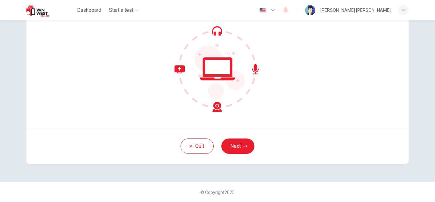
scroll to position [64, 0]
click at [240, 142] on button "Next" at bounding box center [238, 145] width 33 height 15
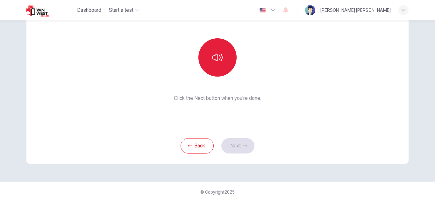
click at [220, 59] on icon "button" at bounding box center [218, 57] width 10 height 10
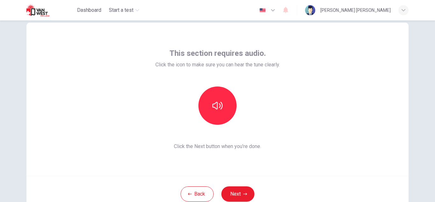
scroll to position [17, 0]
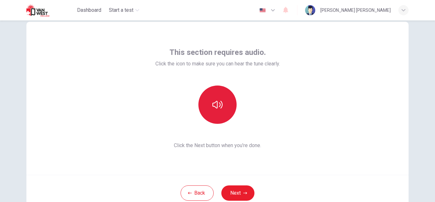
click at [222, 100] on button "button" at bounding box center [218, 104] width 38 height 38
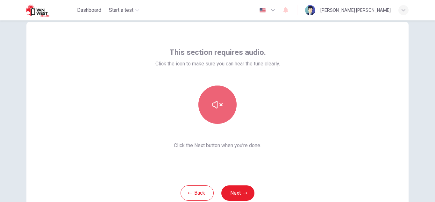
click at [213, 101] on icon "button" at bounding box center [218, 104] width 10 height 10
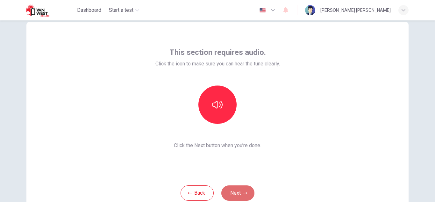
click at [242, 191] on button "Next" at bounding box center [238, 192] width 33 height 15
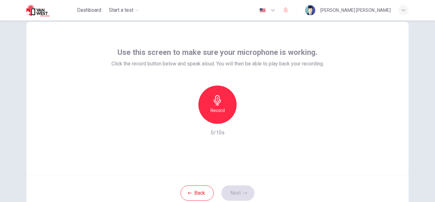
click at [214, 102] on icon "button" at bounding box center [217, 100] width 7 height 10
click at [187, 118] on icon "button" at bounding box center [189, 119] width 6 height 6
click at [215, 106] on h6 "Record" at bounding box center [218, 110] width 14 height 8
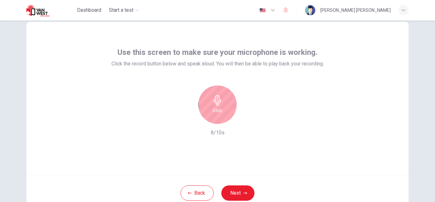
click at [219, 106] on h6 "Stop" at bounding box center [218, 110] width 10 height 8
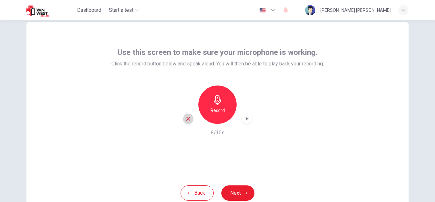
click at [184, 116] on div "button" at bounding box center [188, 118] width 10 height 10
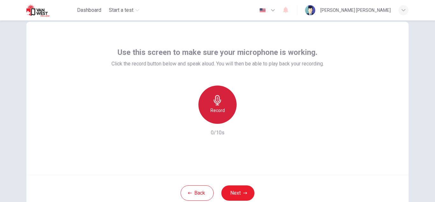
click at [217, 109] on h6 "Record" at bounding box center [218, 110] width 14 height 8
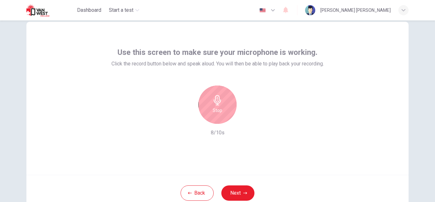
click at [207, 108] on div "Stop" at bounding box center [218, 104] width 38 height 38
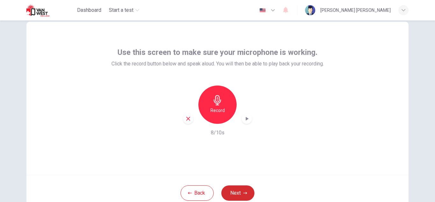
click at [230, 191] on button "Next" at bounding box center [238, 192] width 33 height 15
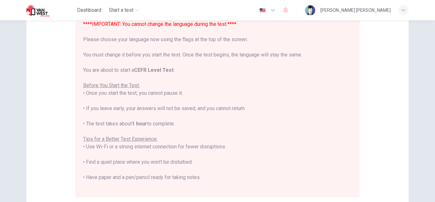
scroll to position [68, 0]
click at [277, 11] on icon "button" at bounding box center [273, 10] width 8 height 8
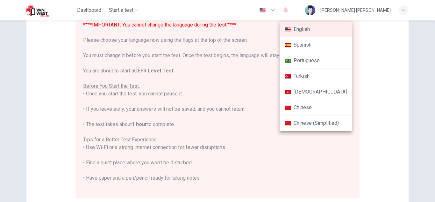
click at [319, 9] on div at bounding box center [217, 101] width 435 height 202
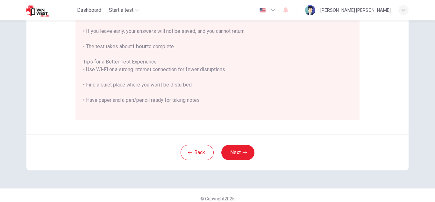
scroll to position [147, 0]
click at [234, 153] on button "Next" at bounding box center [238, 151] width 33 height 15
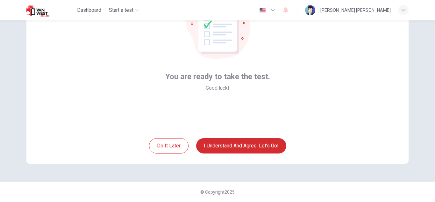
click at [261, 147] on button "I understand and agree. Let’s go!" at bounding box center [241, 145] width 90 height 15
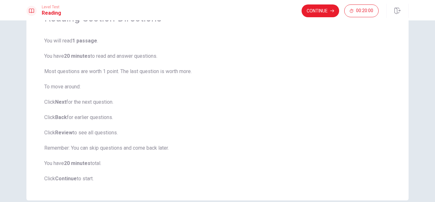
scroll to position [39, 0]
click at [320, 9] on button "Continue" at bounding box center [321, 10] width 38 height 13
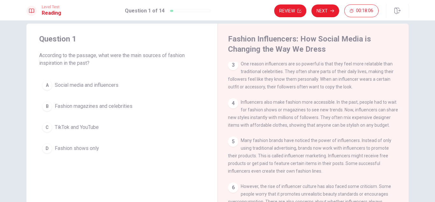
scroll to position [87, 0]
click at [43, 148] on div "D" at bounding box center [47, 148] width 10 height 10
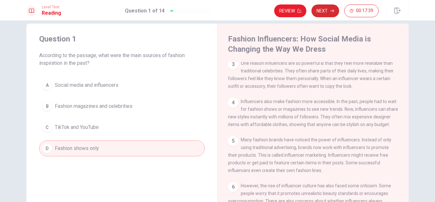
click at [333, 11] on icon "button" at bounding box center [333, 11] width 4 height 4
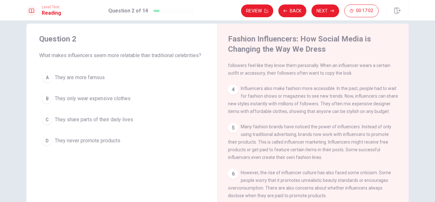
scroll to position [117, 0]
click at [47, 120] on div "C" at bounding box center [47, 119] width 10 height 10
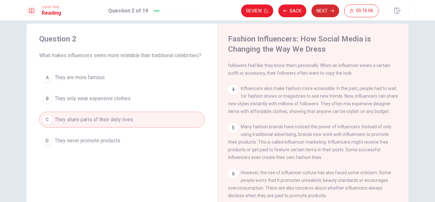
click at [326, 12] on button "Next" at bounding box center [326, 10] width 28 height 13
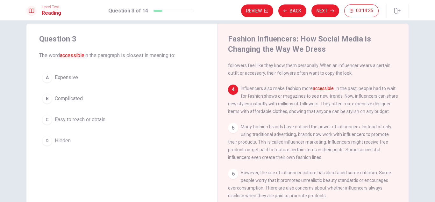
click at [44, 120] on div "C" at bounding box center [47, 119] width 10 height 10
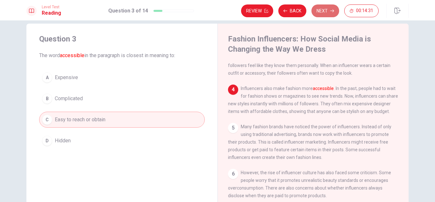
click at [331, 10] on icon "button" at bounding box center [333, 11] width 4 height 4
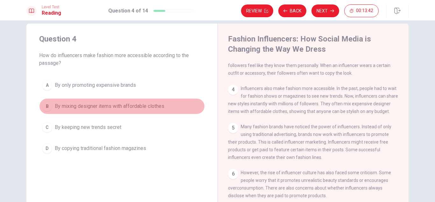
click at [47, 105] on div "B" at bounding box center [47, 106] width 10 height 10
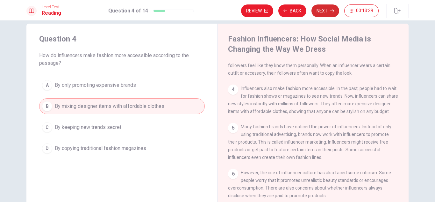
click at [325, 9] on button "Next" at bounding box center [326, 10] width 28 height 13
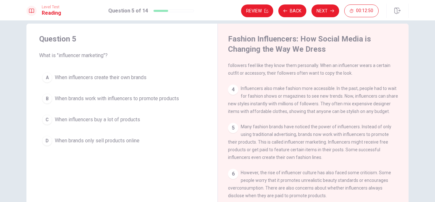
click at [48, 98] on div "B" at bounding box center [47, 98] width 10 height 10
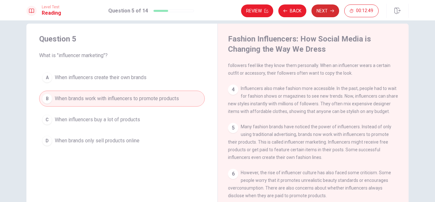
click at [323, 5] on button "Next" at bounding box center [326, 10] width 28 height 13
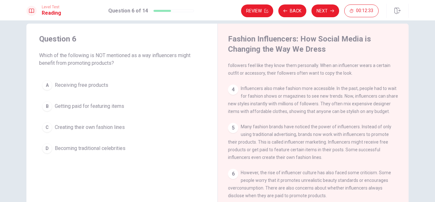
click at [47, 85] on div "A" at bounding box center [47, 85] width 10 height 10
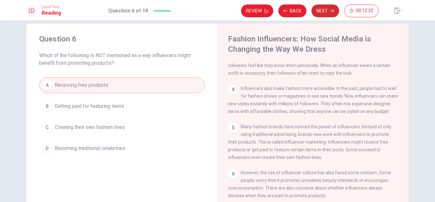
click at [333, 11] on icon "button" at bounding box center [333, 11] width 4 height 3
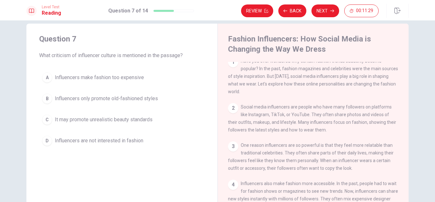
scroll to position [0, 0]
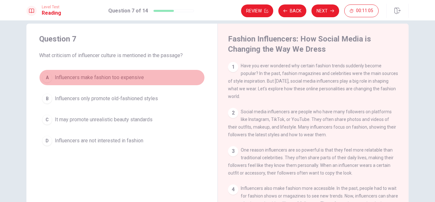
click at [44, 77] on div "A" at bounding box center [47, 77] width 10 height 10
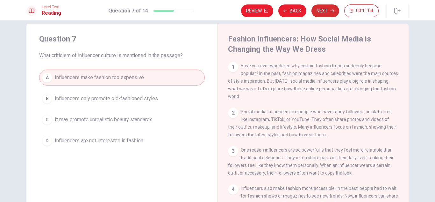
click at [329, 8] on button "Next" at bounding box center [326, 10] width 28 height 13
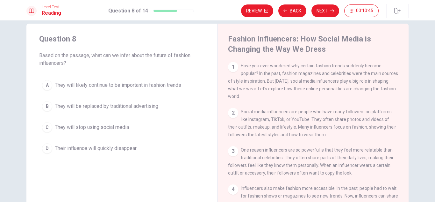
drag, startPoint x: 401, startPoint y: 141, endPoint x: 404, endPoint y: 155, distance: 14.3
click at [404, 155] on div "1 Have you ever wondered why certain fashion trends suddenly become popular? In…" at bounding box center [317, 153] width 179 height 183
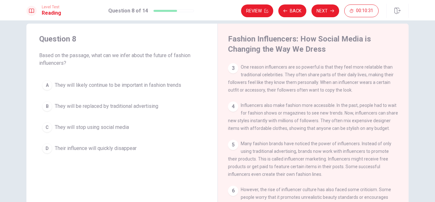
scroll to position [84, 0]
click at [43, 84] on div "A" at bounding box center [47, 85] width 10 height 10
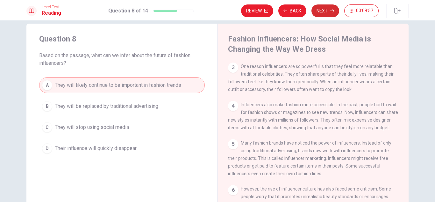
click at [323, 12] on button "Next" at bounding box center [326, 10] width 28 height 13
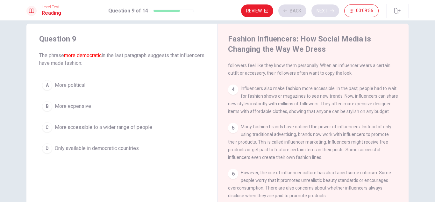
scroll to position [117, 0]
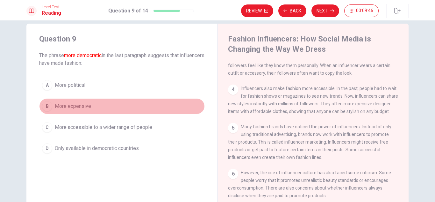
click at [47, 105] on div "B" at bounding box center [47, 106] width 10 height 10
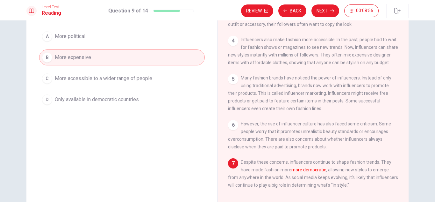
scroll to position [59, 0]
click at [90, 80] on span "More accessible to a wider range of people" at bounding box center [104, 78] width 98 height 8
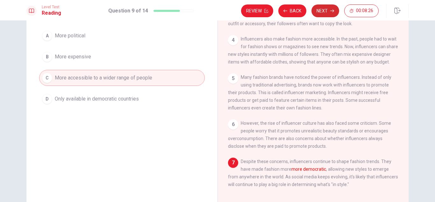
click at [326, 10] on button "Next" at bounding box center [326, 10] width 28 height 13
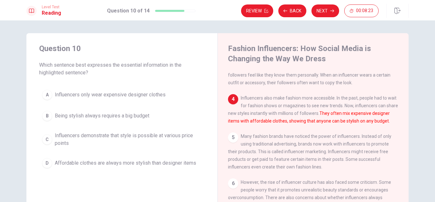
scroll to position [15, 0]
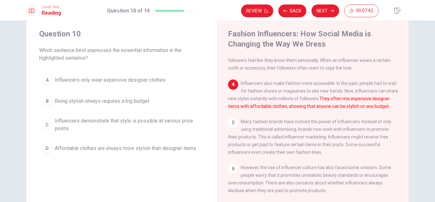
click at [46, 99] on div "B" at bounding box center [47, 101] width 10 height 10
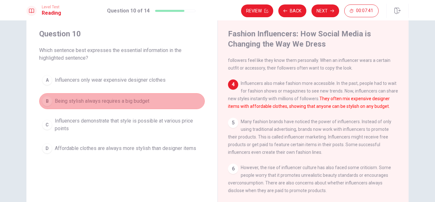
click at [46, 99] on div "B" at bounding box center [47, 101] width 10 height 10
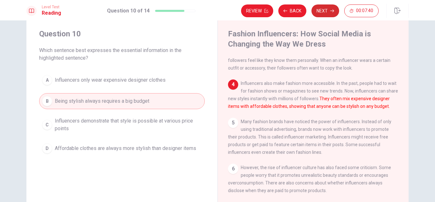
click at [332, 9] on button "Next" at bounding box center [326, 10] width 28 height 13
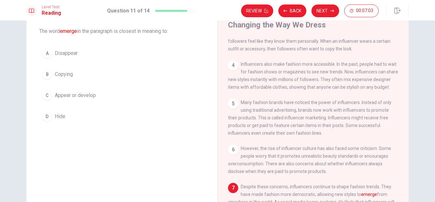
scroll to position [33, 0]
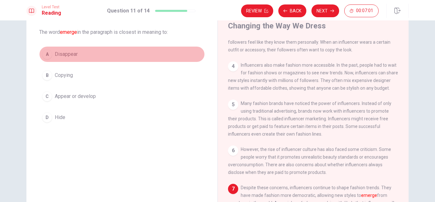
click at [45, 52] on div "A" at bounding box center [47, 54] width 10 height 10
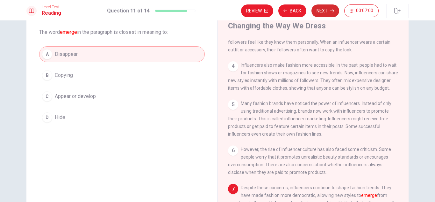
click at [329, 11] on button "Next" at bounding box center [326, 10] width 28 height 13
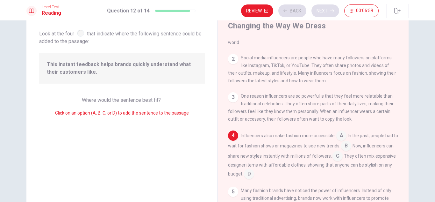
scroll to position [55, 0]
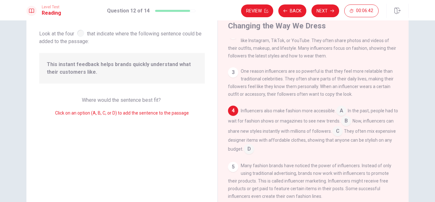
click at [341, 114] on input at bounding box center [342, 111] width 10 height 10
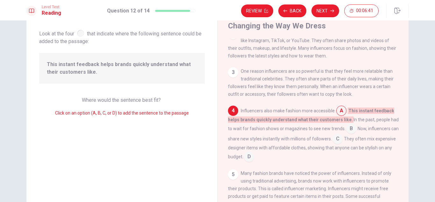
click at [341, 114] on input at bounding box center [342, 111] width 10 height 10
click at [347, 130] on input at bounding box center [352, 129] width 10 height 10
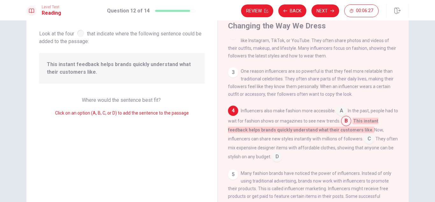
click at [337, 110] on div "Influencers also make fashion more accessible. A In the past, people had to wai…" at bounding box center [313, 134] width 171 height 56
click at [338, 113] on input at bounding box center [342, 111] width 10 height 10
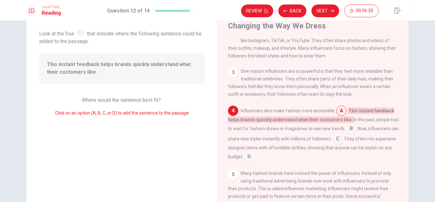
click at [351, 130] on input at bounding box center [352, 129] width 10 height 10
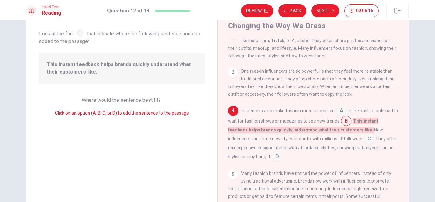
click at [282, 160] on input at bounding box center [277, 157] width 10 height 10
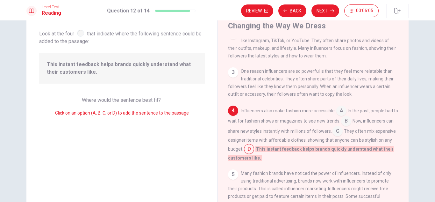
click at [348, 125] on input at bounding box center [346, 121] width 10 height 10
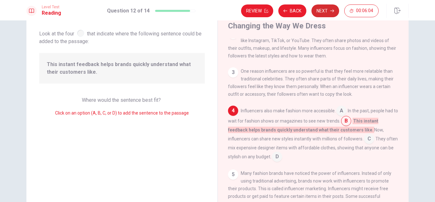
click at [324, 9] on button "Next" at bounding box center [326, 10] width 28 height 13
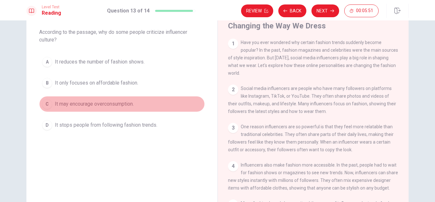
click at [48, 104] on div "C" at bounding box center [47, 104] width 10 height 10
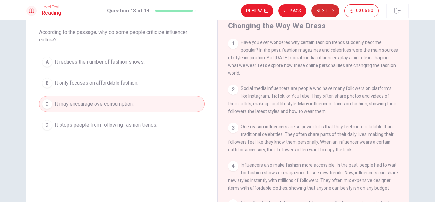
click at [317, 12] on button "Next" at bounding box center [326, 10] width 28 height 13
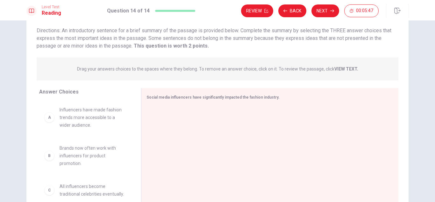
scroll to position [86, 0]
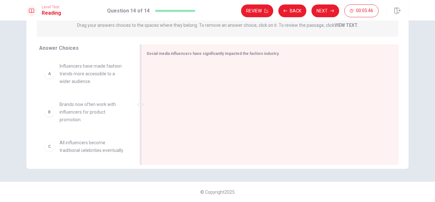
click at [244, 81] on div at bounding box center [268, 104] width 242 height 85
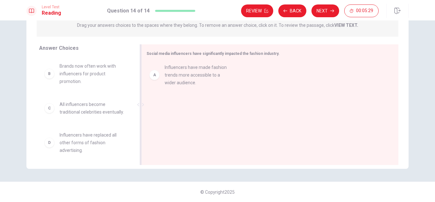
drag, startPoint x: 86, startPoint y: 74, endPoint x: 195, endPoint y: 75, distance: 109.3
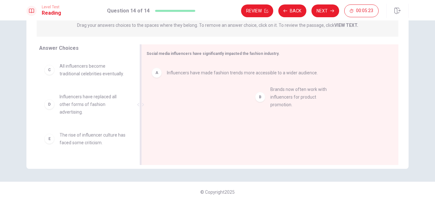
drag, startPoint x: 107, startPoint y: 77, endPoint x: 326, endPoint y: 100, distance: 219.9
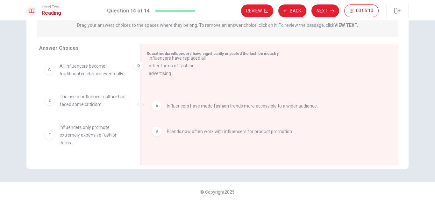
drag, startPoint x: 93, startPoint y: 108, endPoint x: 185, endPoint y: 59, distance: 104.1
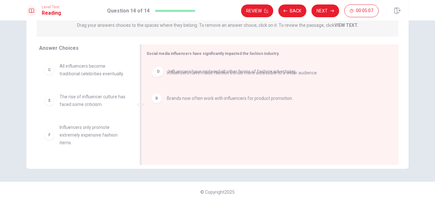
drag, startPoint x: 193, startPoint y: 128, endPoint x: 194, endPoint y: 59, distance: 68.9
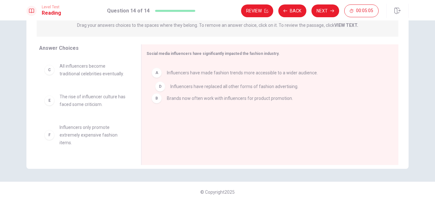
drag, startPoint x: 174, startPoint y: 129, endPoint x: 180, endPoint y: 87, distance: 42.4
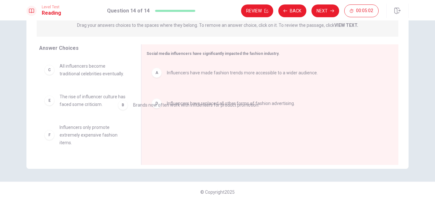
drag, startPoint x: 155, startPoint y: 107, endPoint x: 108, endPoint y: 116, distance: 47.5
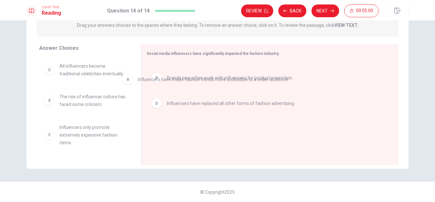
drag, startPoint x: 154, startPoint y: 76, endPoint x: 91, endPoint y: 97, distance: 65.7
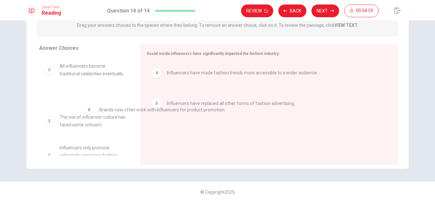
drag, startPoint x: 155, startPoint y: 103, endPoint x: 73, endPoint y: 115, distance: 82.5
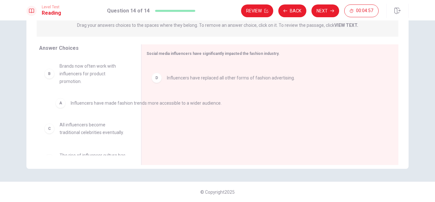
drag, startPoint x: 155, startPoint y: 75, endPoint x: 58, endPoint y: 106, distance: 102.1
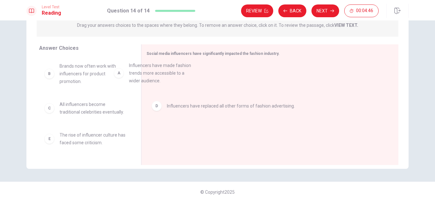
drag, startPoint x: 83, startPoint y: 69, endPoint x: 175, endPoint y: 68, distance: 92.8
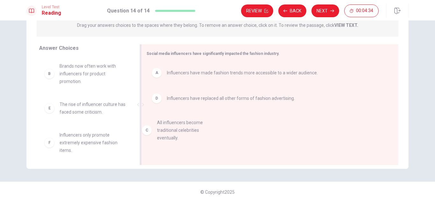
drag, startPoint x: 87, startPoint y: 114, endPoint x: 207, endPoint y: 133, distance: 121.3
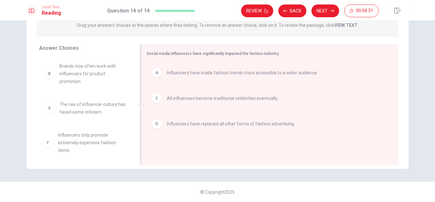
scroll to position [1, 0]
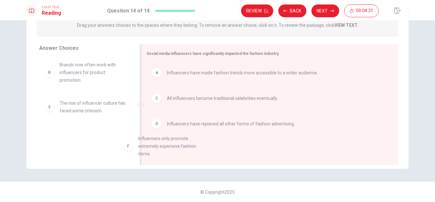
drag, startPoint x: 103, startPoint y: 142, endPoint x: 186, endPoint y: 146, distance: 83.3
drag, startPoint x: 98, startPoint y: 149, endPoint x: 203, endPoint y: 152, distance: 105.6
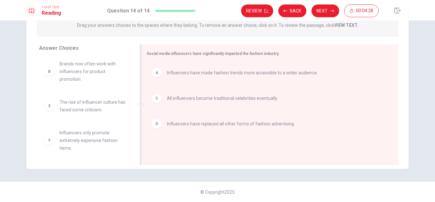
scroll to position [3, 0]
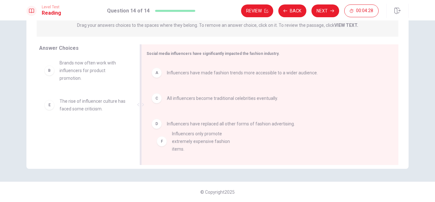
drag, startPoint x: 90, startPoint y: 144, endPoint x: 210, endPoint y: 143, distance: 120.2
drag, startPoint x: 96, startPoint y: 137, endPoint x: 264, endPoint y: 131, distance: 167.5
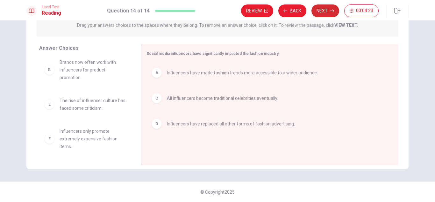
click at [326, 7] on button "Next" at bounding box center [326, 10] width 28 height 13
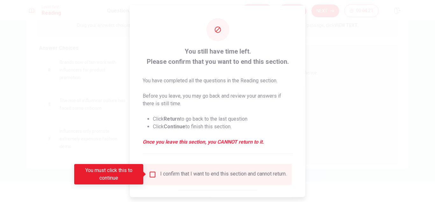
click at [151, 174] on input "You must click this to continue" at bounding box center [153, 174] width 8 height 8
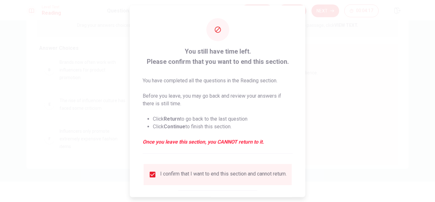
drag, startPoint x: 435, startPoint y: 74, endPoint x: 435, endPoint y: 111, distance: 37.0
click at [435, 111] on div at bounding box center [217, 101] width 435 height 202
drag, startPoint x: 435, startPoint y: 111, endPoint x: 434, endPoint y: 80, distance: 30.9
click at [434, 80] on div at bounding box center [217, 101] width 435 height 202
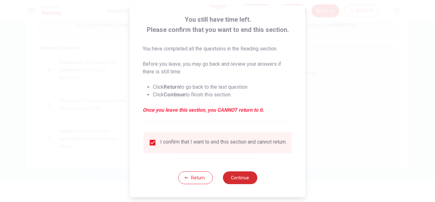
click at [238, 176] on button "Continue" at bounding box center [240, 177] width 34 height 13
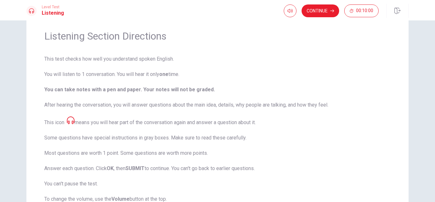
scroll to position [0, 0]
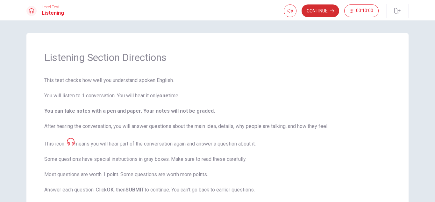
click at [320, 13] on button "Continue" at bounding box center [321, 10] width 38 height 13
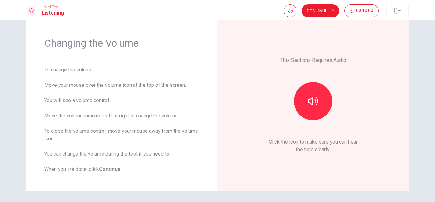
scroll to position [6, 0]
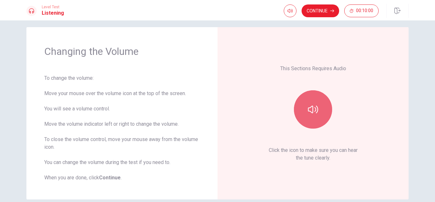
click at [325, 100] on button "button" at bounding box center [313, 109] width 38 height 38
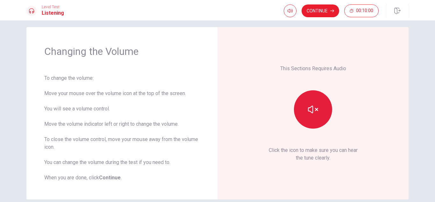
click at [310, 99] on button "button" at bounding box center [313, 109] width 38 height 38
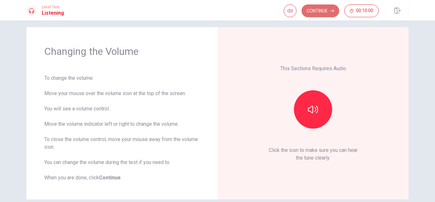
click at [320, 14] on button "Continue" at bounding box center [321, 10] width 38 height 13
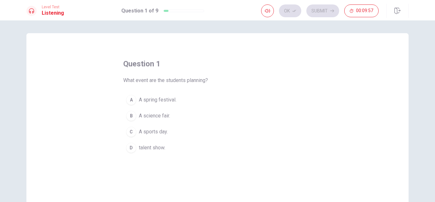
click at [128, 99] on div "A" at bounding box center [131, 100] width 10 height 10
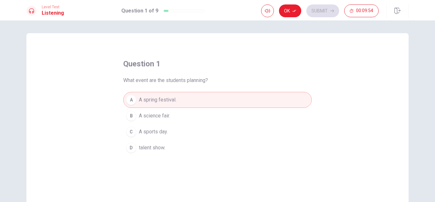
click at [316, 9] on div "Ok Submit 00:09:54" at bounding box center [320, 10] width 118 height 13
click at [288, 10] on button "Ok" at bounding box center [290, 10] width 22 height 13
click at [324, 12] on button "Submit" at bounding box center [323, 10] width 33 height 13
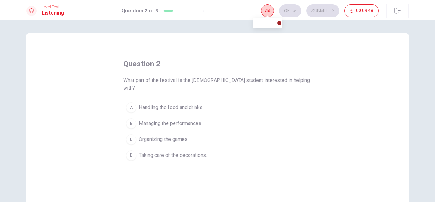
click at [270, 9] on icon "button" at bounding box center [267, 10] width 5 height 5
click at [130, 134] on div "C" at bounding box center [131, 139] width 10 height 10
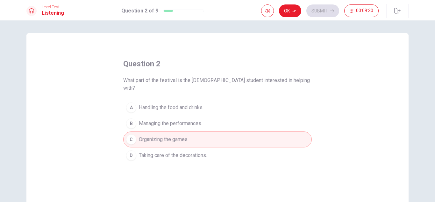
click at [130, 118] on div "B" at bounding box center [131, 123] width 10 height 10
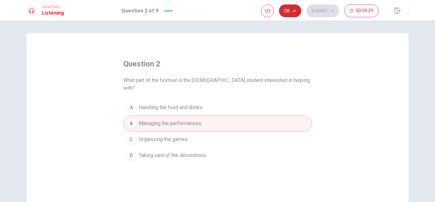
click at [297, 10] on button "Ok" at bounding box center [290, 10] width 22 height 13
click at [319, 9] on button "Submit" at bounding box center [323, 10] width 33 height 13
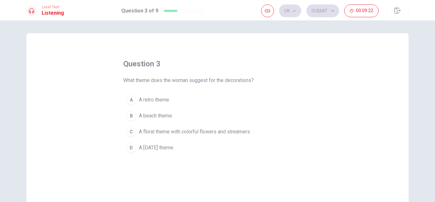
click at [131, 131] on div "C" at bounding box center [131, 132] width 10 height 10
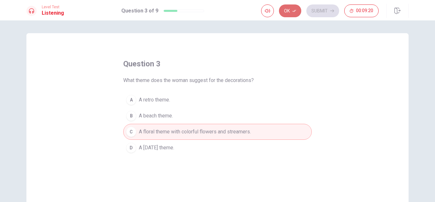
click at [292, 8] on button "Ok" at bounding box center [290, 10] width 22 height 13
click at [323, 12] on button "Submit" at bounding box center [323, 10] width 33 height 13
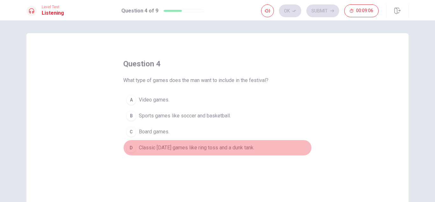
click at [131, 147] on div "D" at bounding box center [131, 147] width 10 height 10
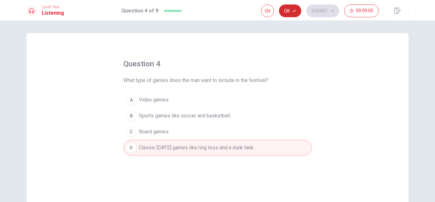
click at [288, 8] on button "Ok" at bounding box center [290, 10] width 22 height 13
click at [314, 10] on button "Submit" at bounding box center [323, 10] width 33 height 13
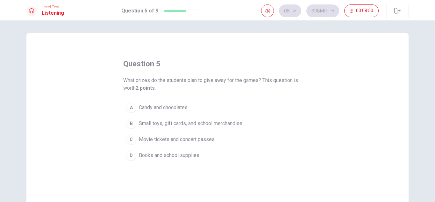
click at [130, 123] on div "B" at bounding box center [131, 123] width 10 height 10
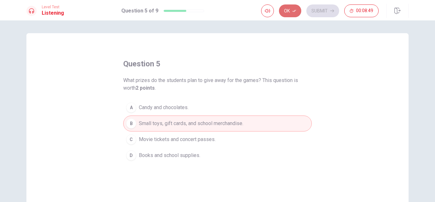
click at [288, 12] on button "Ok" at bounding box center [290, 10] width 22 height 13
click at [329, 6] on button "Submit" at bounding box center [323, 10] width 33 height 13
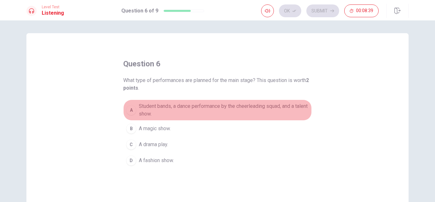
click at [131, 110] on div "A" at bounding box center [131, 110] width 10 height 10
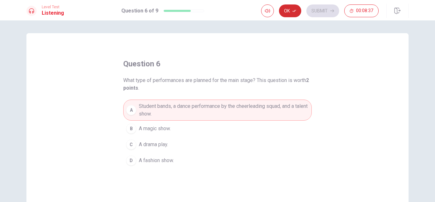
click at [285, 13] on button "Ok" at bounding box center [290, 10] width 22 height 13
click at [323, 15] on button "Submit" at bounding box center [323, 10] width 33 height 13
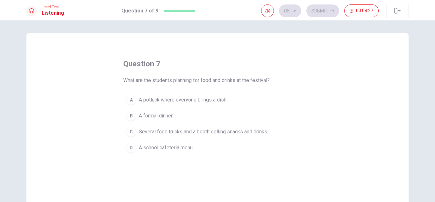
click at [137, 135] on button "C Several food trucks and a booth selling snacks and drinks." at bounding box center [217, 132] width 189 height 16
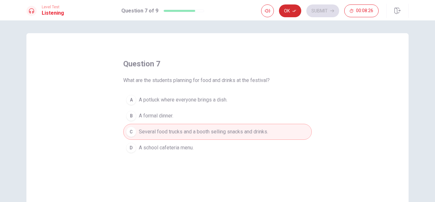
click at [287, 10] on button "Ok" at bounding box center [290, 10] width 22 height 13
click at [314, 8] on button "Submit" at bounding box center [323, 10] width 33 height 13
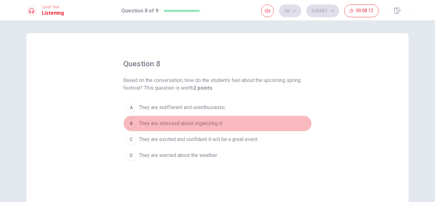
click at [129, 125] on div "B" at bounding box center [131, 123] width 10 height 10
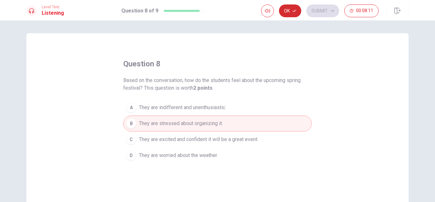
click at [283, 11] on button "Ok" at bounding box center [290, 10] width 22 height 13
click at [310, 12] on button "Submit" at bounding box center [323, 10] width 33 height 13
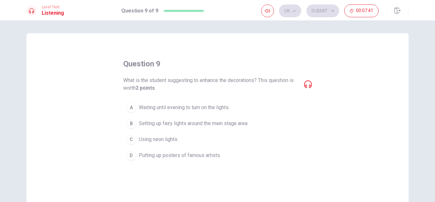
click at [129, 121] on div "B" at bounding box center [131, 123] width 10 height 10
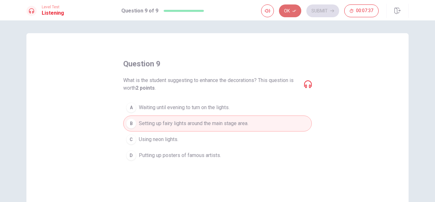
click at [295, 13] on button "Ok" at bounding box center [290, 10] width 22 height 13
click at [309, 14] on button "Submit" at bounding box center [323, 10] width 33 height 13
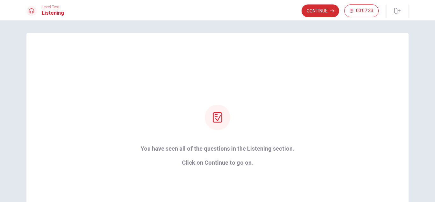
click at [324, 10] on button "Continue" at bounding box center [321, 10] width 38 height 13
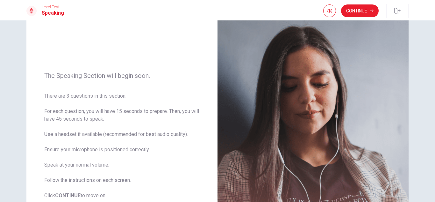
scroll to position [35, 0]
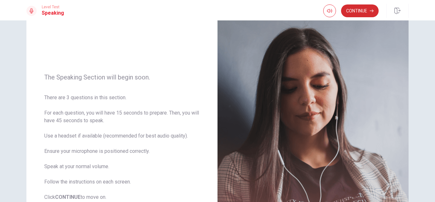
click at [356, 15] on button "Continue" at bounding box center [360, 10] width 38 height 13
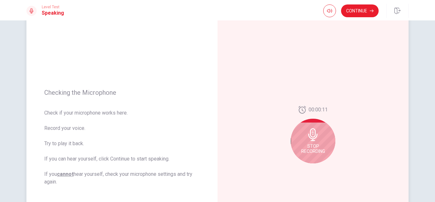
click at [320, 138] on div "Stop Recording" at bounding box center [313, 141] width 45 height 45
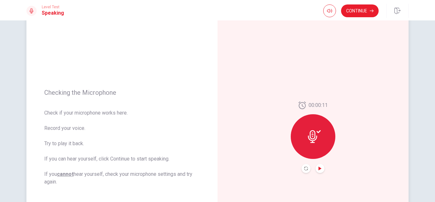
click at [319, 169] on icon "Play Audio" at bounding box center [320, 168] width 3 height 4
click at [304, 168] on icon "Record Again" at bounding box center [306, 168] width 4 height 4
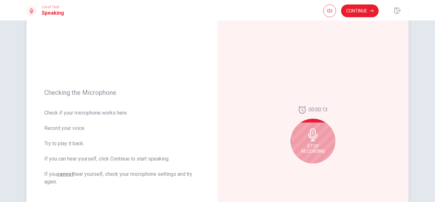
click at [315, 142] on div "Stop Recording" at bounding box center [313, 141] width 45 height 45
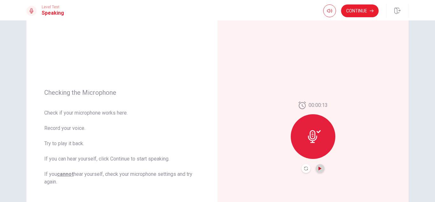
click at [319, 166] on icon "Play Audio" at bounding box center [320, 168] width 4 height 4
click at [302, 168] on button "Record Again" at bounding box center [306, 168] width 9 height 9
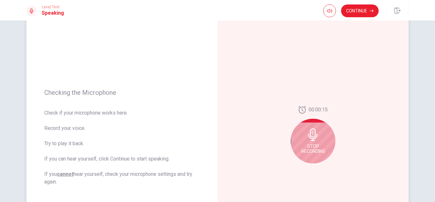
click at [311, 139] on icon at bounding box center [313, 134] width 9 height 13
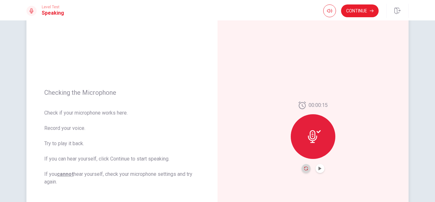
click at [304, 169] on icon "Record Again" at bounding box center [306, 168] width 4 height 4
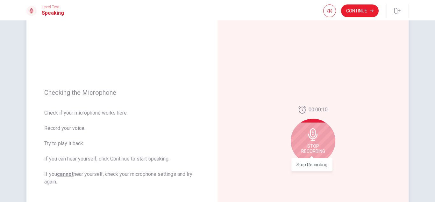
click at [306, 144] on span "Stop Recording" at bounding box center [314, 148] width 24 height 10
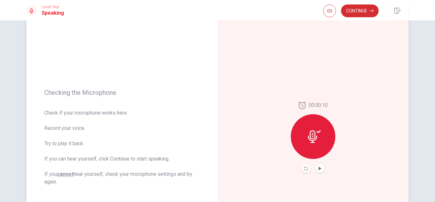
click at [356, 14] on button "Continue" at bounding box center [360, 10] width 38 height 13
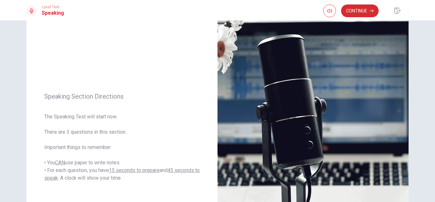
click at [367, 10] on button "Continue" at bounding box center [360, 10] width 38 height 13
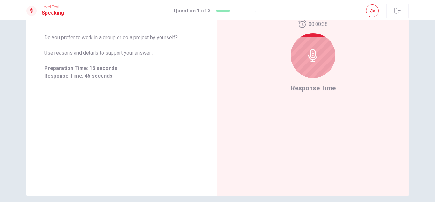
scroll to position [85, 0]
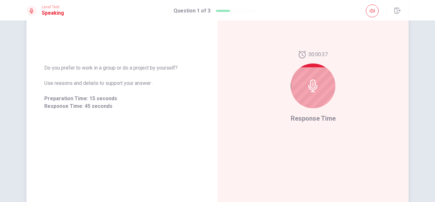
click at [317, 120] on span "Response Time" at bounding box center [313, 118] width 45 height 8
click at [311, 87] on icon at bounding box center [313, 85] width 13 height 13
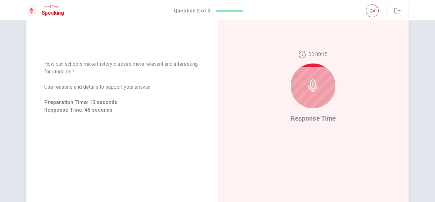
click at [313, 86] on icon at bounding box center [313, 85] width 13 height 13
click at [313, 116] on span "Response Time" at bounding box center [313, 118] width 45 height 8
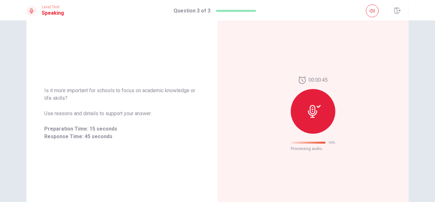
scroll to position [30, 0]
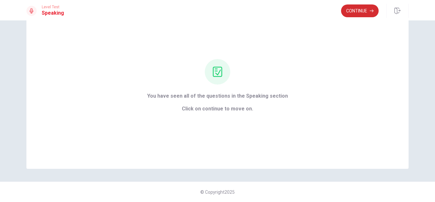
click at [367, 14] on button "Continue" at bounding box center [360, 10] width 38 height 13
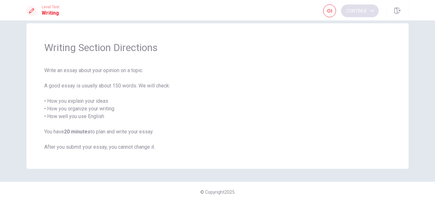
scroll to position [10, 0]
click at [367, 14] on button "Continue" at bounding box center [360, 10] width 38 height 13
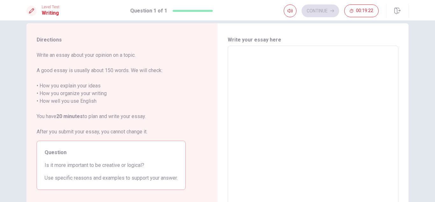
click at [330, 62] on textarea at bounding box center [313, 134] width 162 height 166
type textarea "I"
type textarea "x"
type textarea "IS"
type textarea "x"
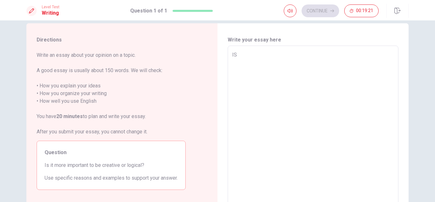
type textarea "IS"
type textarea "x"
type textarea "IS"
type textarea "x"
type textarea "I"
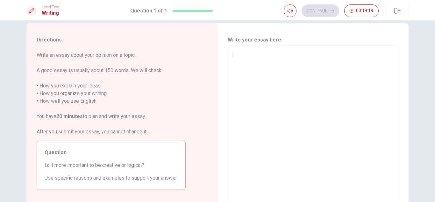
type textarea "x"
type textarea "I"
type textarea "x"
type textarea "I"
type textarea "x"
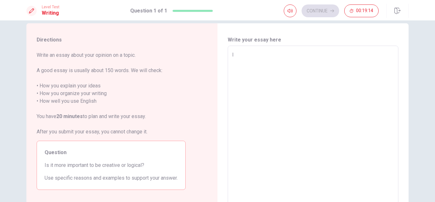
type textarea "Is"
type textarea "x"
type textarea "Is"
type textarea "x"
type textarea "Is i"
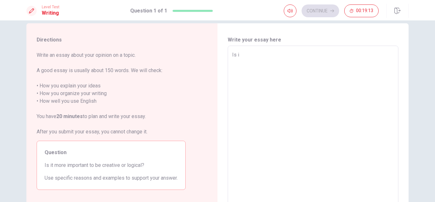
type textarea "x"
type textarea "Is im"
type textarea "x"
type textarea "Is imp"
type textarea "x"
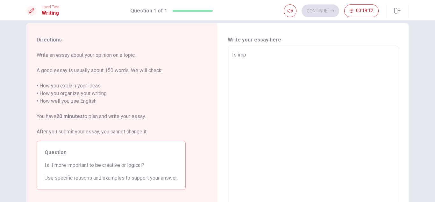
type textarea "Is impo"
type textarea "x"
type textarea "Is impor"
type textarea "x"
type textarea "Is import"
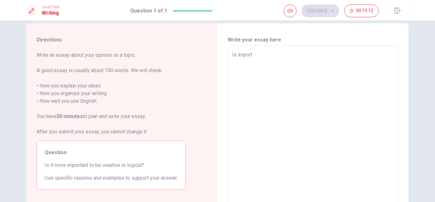
type textarea "x"
type textarea "Is importa"
type textarea "x"
type textarea "Is importan"
type textarea "x"
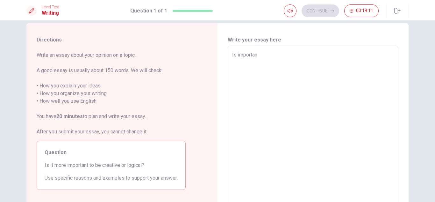
type textarea "Is important"
type textarea "x"
type textarea "Is important"
type textarea "x"
type textarea "Is important b"
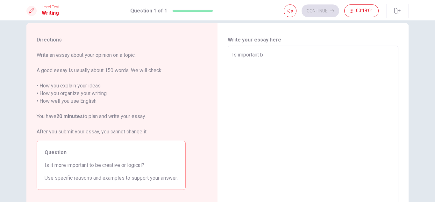
type textarea "x"
type textarea "Is important be"
type textarea "x"
type textarea "Is important be"
type textarea "x"
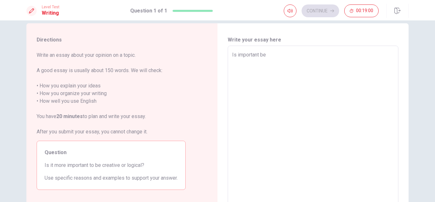
type textarea "Is important be c"
type textarea "x"
type textarea "Is important be cr"
type textarea "x"
type textarea "Is important be cre"
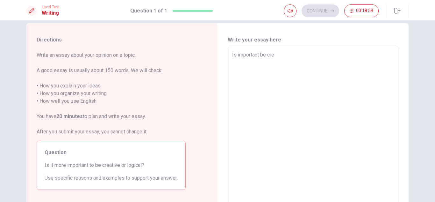
type textarea "x"
type textarea "Is important be crea"
type textarea "x"
type textarea "Is important be creat"
type textarea "x"
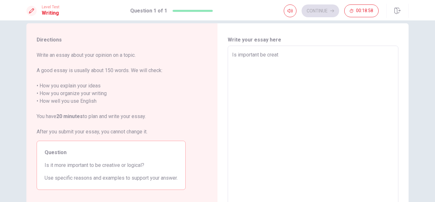
type textarea "Is important be creati"
type textarea "x"
type textarea "Is important be creativ"
type textarea "x"
type textarea "Is important be creative"
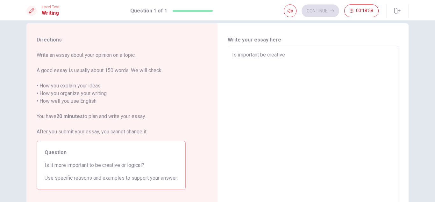
type textarea "x"
type textarea "Is important be creative"
type textarea "x"
type textarea "Is important be creative b"
type textarea "x"
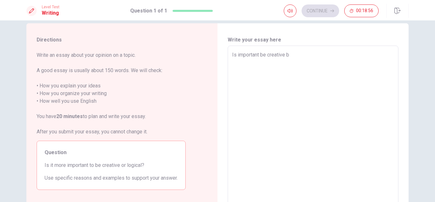
type textarea "Is important be creative"
type textarea "x"
type textarea "Is important be creative"
type textarea "x"
type textarea "Is important be creative,"
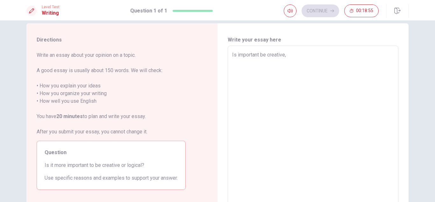
type textarea "x"
type textarea "Is important be creative,"
type textarea "x"
type textarea "Is important be creative, b"
type textarea "x"
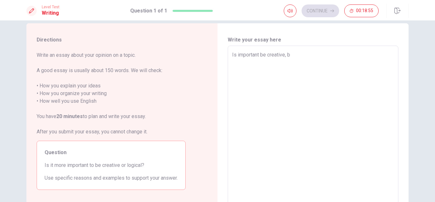
type textarea "Is important be creative, be"
type textarea "x"
type textarea "Is important be creative, bec"
type textarea "x"
type textarea "Is important be creative, beca"
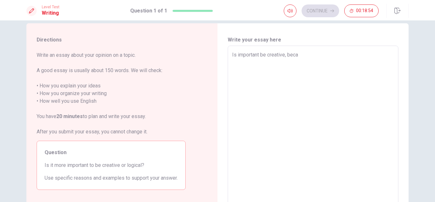
type textarea "x"
type textarea "Is important be creative, becau"
type textarea "x"
type textarea "Is important be creative, becaus"
type textarea "x"
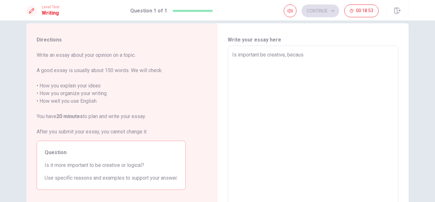
type textarea "Is important be creative, because"
type textarea "x"
type textarea "Is important be creative, because"
type textarea "x"
type textarea "Is important be creative, because h"
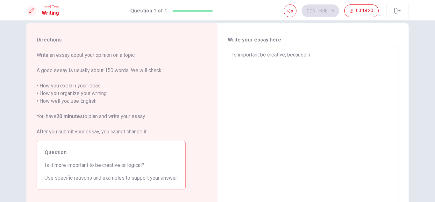
type textarea "x"
type textarea "Is important be creative, because"
type textarea "x"
type textarea "Is important be creative, because i"
type textarea "x"
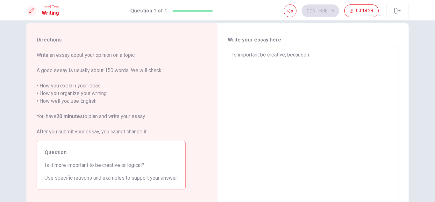
type textarea "Is important be creative, because i"
type textarea "x"
type textarea "Is important be creative, because i h"
type textarea "x"
type textarea "Is important be creative, because i ha"
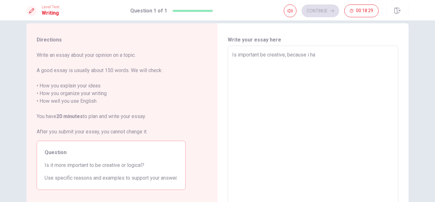
type textarea "x"
type textarea "Is important be creative, because i hav"
type textarea "x"
type textarea "Is important be creative, because i have"
type textarea "x"
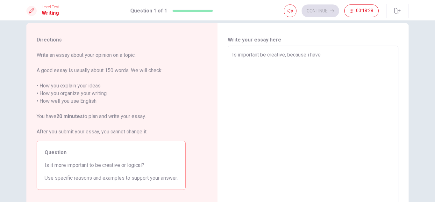
type textarea "Is important be creative, because i have"
type textarea "x"
type textarea "Is important be creative, because i have g"
type textarea "x"
type textarea "Is important be creative, because i have go"
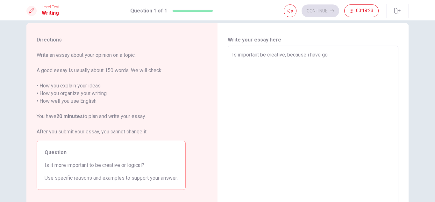
type textarea "x"
type textarea "Is important be creative, because i have goo"
type textarea "x"
type textarea "Is important be creative, because i have good"
type textarea "x"
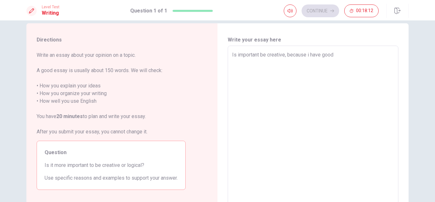
type textarea "Is important be creative, because i have goo"
type textarea "x"
type textarea "Is important be creative, because i have go"
type textarea "x"
type textarea "Is important be creative, because i have g"
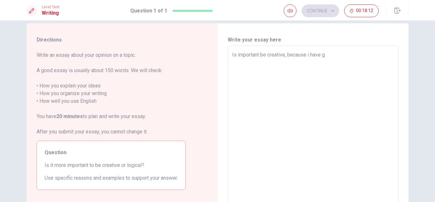
type textarea "x"
type textarea "Is important be creative, because i have"
type textarea "x"
type textarea "Is important be creative, because i have"
type textarea "x"
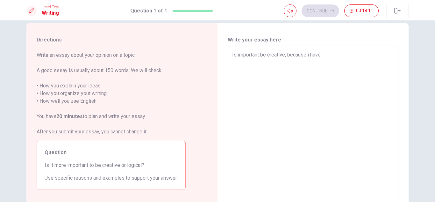
type textarea "Is important be creative, because i hav"
type textarea "x"
type textarea "Is important be creative, because i ha"
type textarea "x"
type textarea "Is important be creative, because i h"
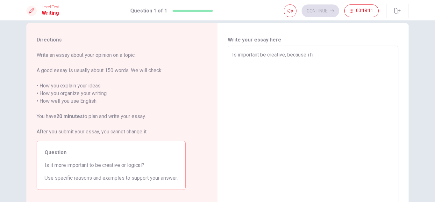
type textarea "x"
type textarea "Is important be creative, because i"
type textarea "x"
type textarea "Is important be creative, because i"
type textarea "x"
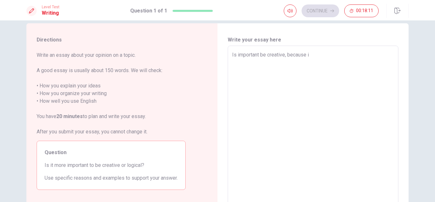
type textarea "Is important be creative, because"
type textarea "x"
type textarea "Is important be creative, because"
type textarea "x"
type textarea "Is important be creative, because y"
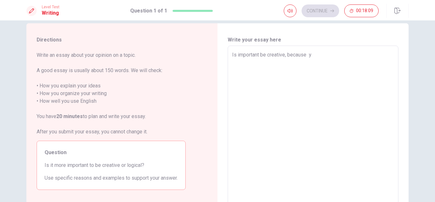
type textarea "x"
type textarea "Is important be creative, because yo"
type textarea "x"
type textarea "Is important be creative, because you"
type textarea "x"
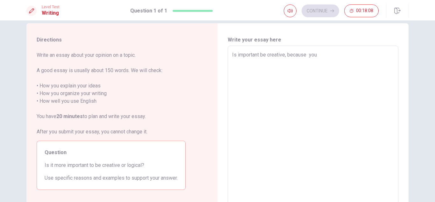
type textarea "Is important be creative, because you"
type textarea "x"
type textarea "Is important be creative, because you h"
type textarea "x"
type textarea "Is important be creative, because you ha"
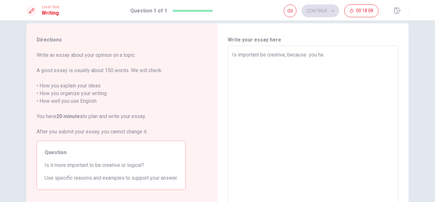
type textarea "x"
type textarea "Is important be creative, because you hav"
type textarea "x"
type textarea "Is important be creative, because you have"
type textarea "x"
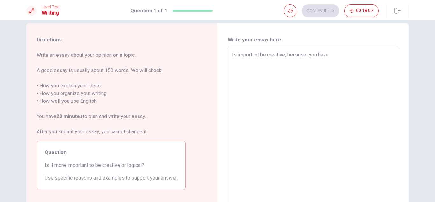
type textarea "Is important be creative, because you have"
type textarea "x"
type textarea "Is important be creative, because you have g"
type textarea "x"
type textarea "Is important be creative, because you have go"
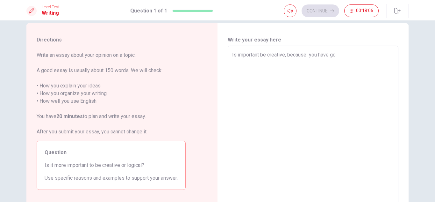
type textarea "x"
type textarea "Is important be creative, because you have goo"
type textarea "x"
type textarea "Is important be creative, because you have good"
type textarea "x"
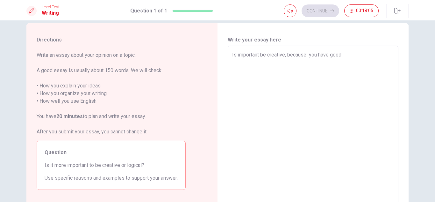
type textarea "Is important be creative, because you have good"
type textarea "x"
type textarea "Is important be creative, because you have good i"
type textarea "x"
type textarea "Is important be creative, because you have good id"
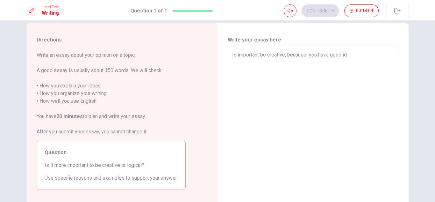
type textarea "x"
type textarea "Is important be creative, because you have good ide"
type textarea "x"
type textarea "Is important be creative, because you have good idea"
type textarea "x"
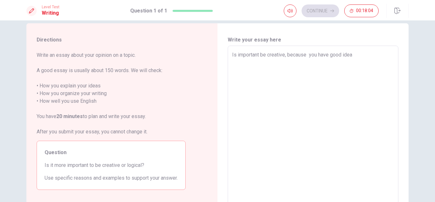
type textarea "Is important be creative, because you have good idead"
type textarea "x"
type textarea "Is important be creative, because you have good idea"
type textarea "x"
type textarea "Is important be creative, because you have good ideas"
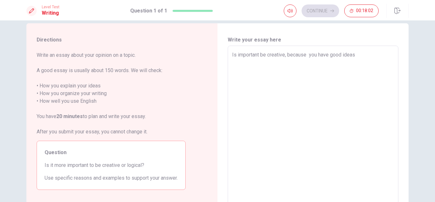
type textarea "x"
type textarea "Is important be creative, because you have good ideas"
type textarea "x"
type textarea "Is important be creative, because you have good ideas a"
type textarea "x"
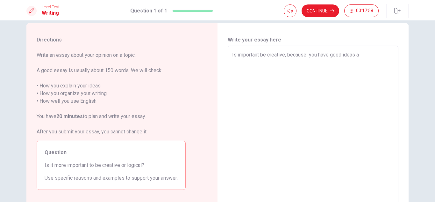
type textarea "Is important be creative, because you have good ideas an"
type textarea "x"
type textarea "Is important be creative, because you have good ideas and"
type textarea "x"
type textarea "Is important be creative, because you have good ideas and"
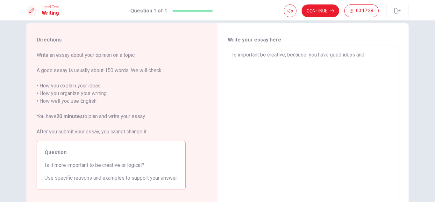
type textarea "x"
type textarea "Is important be creative, because you have good ideas and i"
type textarea "x"
type textarea "Is important be creative, because you have good ideas and it"
type textarea "x"
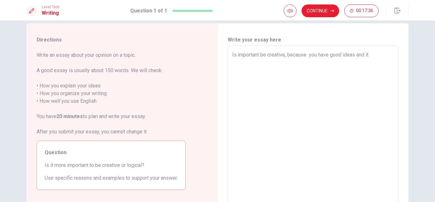
type textarea "Is important be creative, because you have good ideas and it"
type textarea "x"
type textarea "Is important be creative, because you have good ideas and it i"
type textarea "x"
type textarea "Is important be creative, because you have good ideas and it is"
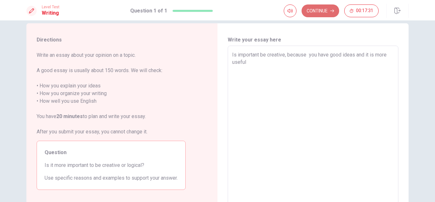
click at [330, 8] on button "Continue" at bounding box center [321, 10] width 38 height 13
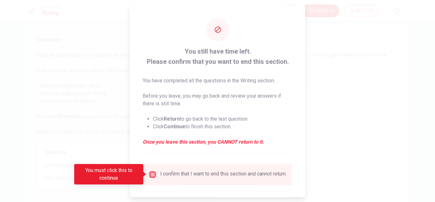
click at [154, 175] on input "You must click this to continue" at bounding box center [153, 174] width 8 height 8
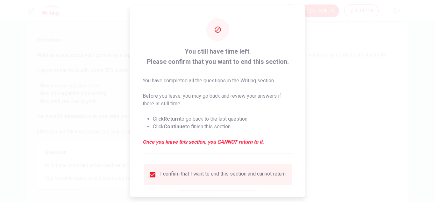
click at [316, 11] on div at bounding box center [217, 101] width 435 height 202
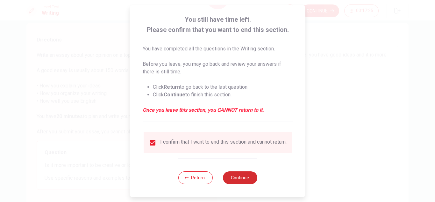
click at [239, 174] on button "Continue" at bounding box center [240, 177] width 34 height 13
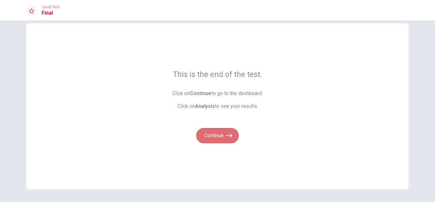
click at [207, 135] on button "Continue" at bounding box center [217, 135] width 43 height 15
